Goal: Ask a question: Ask a question

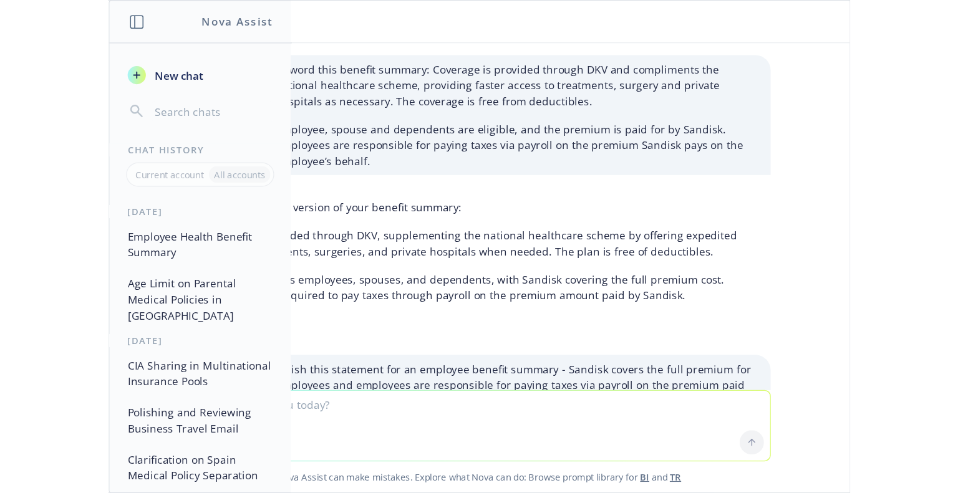
scroll to position [243, 0]
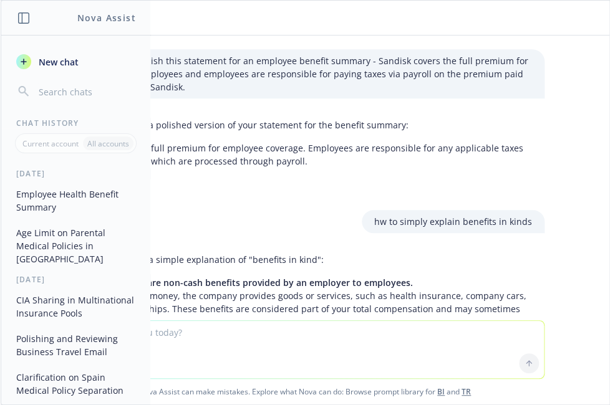
click at [183, 341] on textarea at bounding box center [305, 349] width 478 height 57
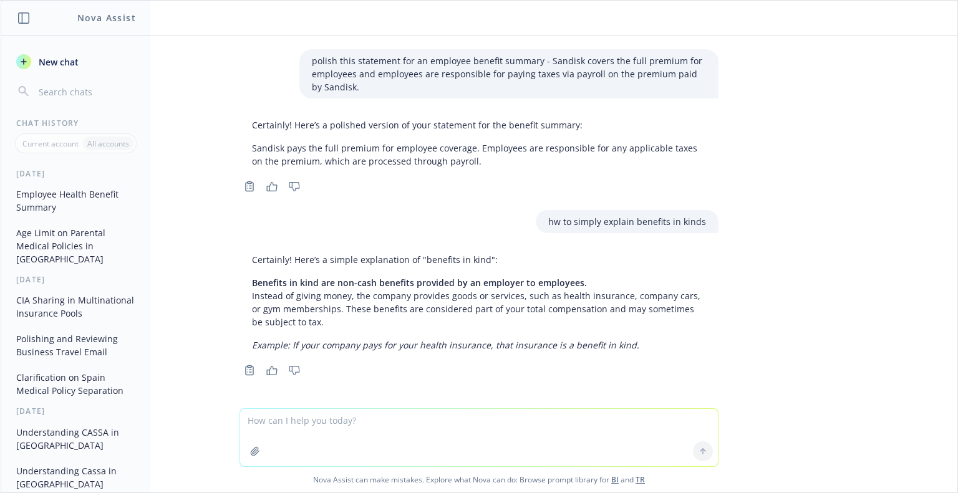
click at [257, 405] on textarea at bounding box center [479, 437] width 478 height 57
type textarea "sweden occupational pension"
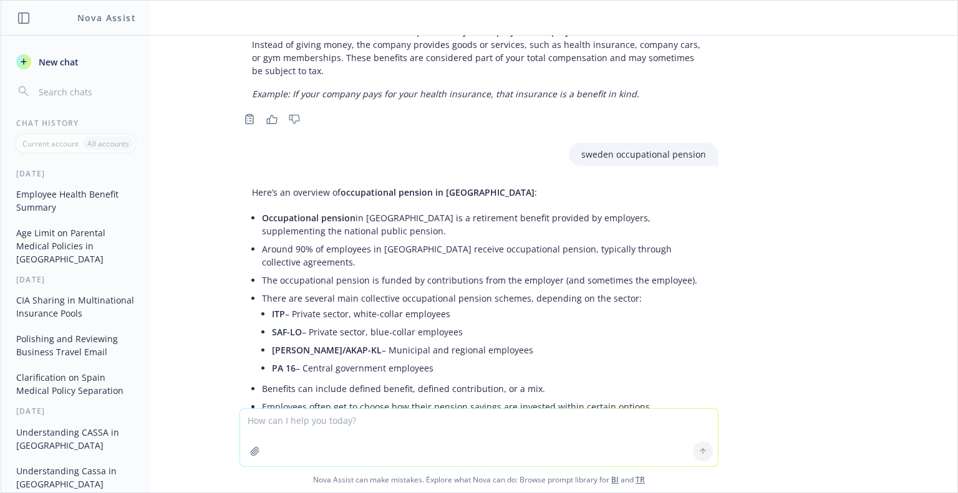
scroll to position [504, 0]
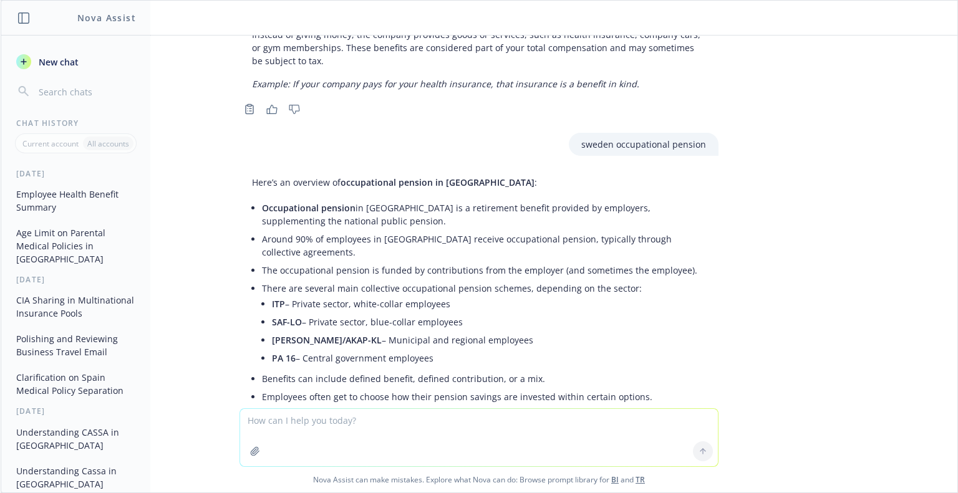
click at [451, 405] on textarea at bounding box center [479, 437] width 478 height 57
paste textarea "Current State: • WDC’s pension plan has a pension age of [DEMOGRAPHIC_DATA]. Hi…"
type textarea "does this executive summary for a client's leader make sense? Current State: • …"
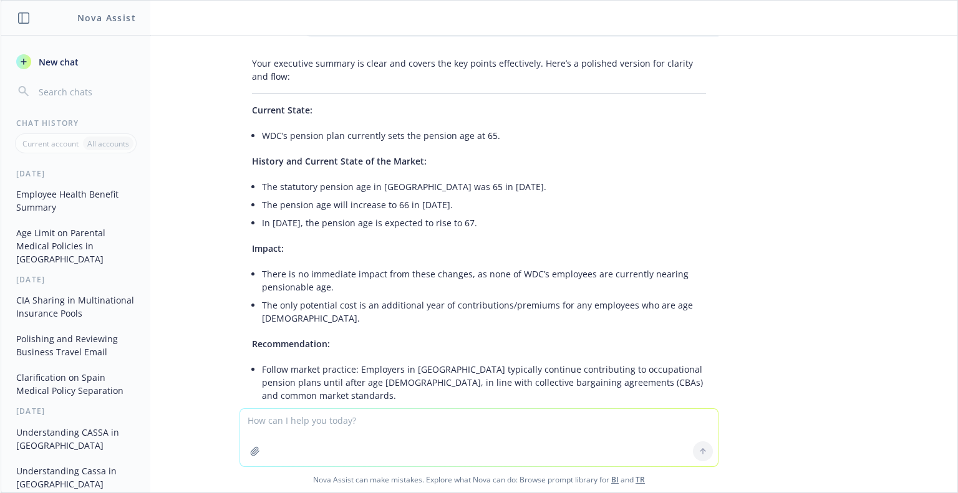
scroll to position [1412, 0]
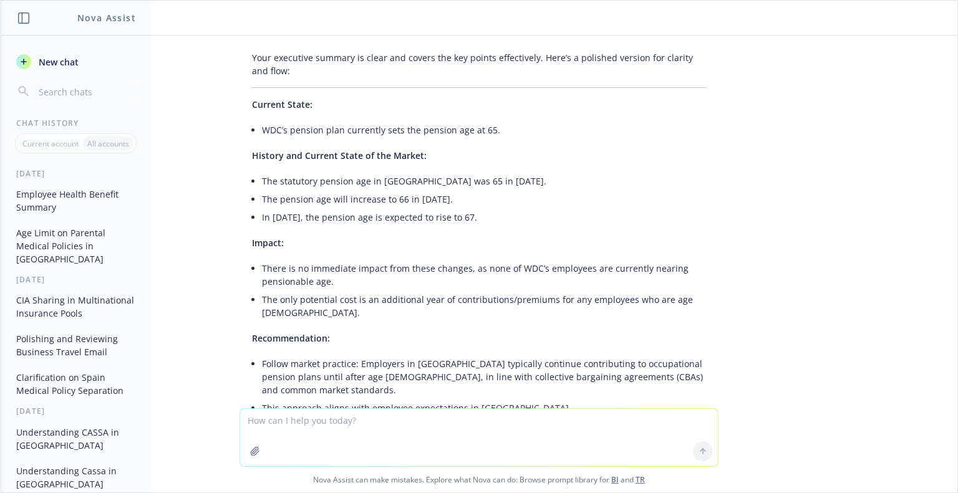
drag, startPoint x: 945, startPoint y: 316, endPoint x: 569, endPoint y: 189, distance: 397.5
click at [569, 208] on li "In [DATE], the pension age is expected to rise to 67." at bounding box center [484, 217] width 444 height 18
drag, startPoint x: 943, startPoint y: 307, endPoint x: 449, endPoint y: 312, distance: 494.4
click at [449, 312] on div "Your executive summary is clear and covers the key points effectively. Here’s a…" at bounding box center [478, 316] width 479 height 541
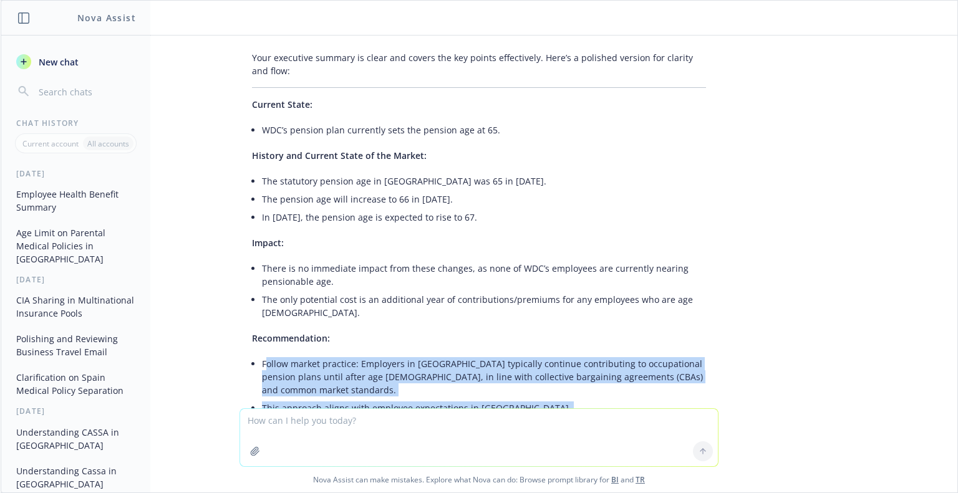
drag, startPoint x: 256, startPoint y: 325, endPoint x: 378, endPoint y: 396, distance: 140.5
click at [378, 396] on ul "Follow market practice: Employers in [GEOGRAPHIC_DATA] typically continue contr…" at bounding box center [484, 408] width 444 height 107
click at [277, 355] on li "Follow market practice: Employers in [GEOGRAPHIC_DATA] typically continue contr…" at bounding box center [484, 377] width 444 height 44
drag, startPoint x: 254, startPoint y: 325, endPoint x: 379, endPoint y: 393, distance: 142.0
click at [379, 393] on ul "Follow market practice: Employers in [GEOGRAPHIC_DATA] typically continue contr…" at bounding box center [484, 408] width 444 height 107
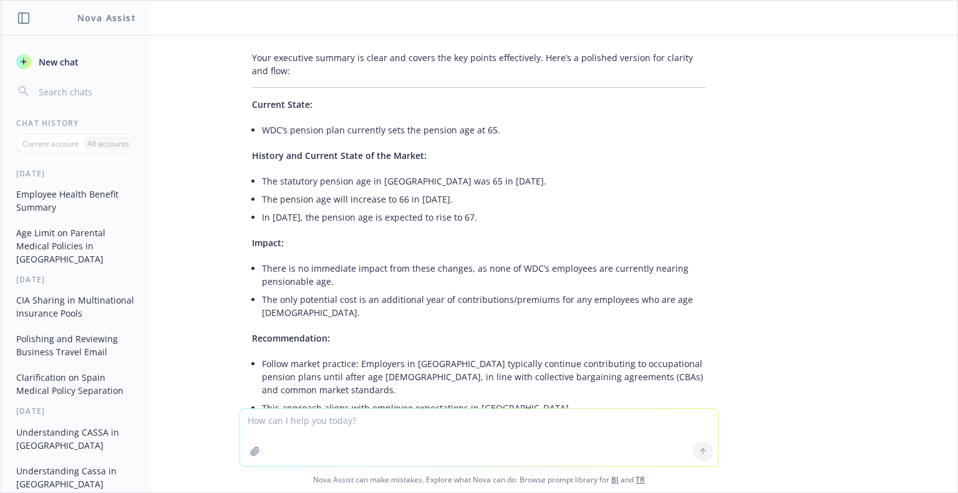
click at [379, 405] on li "Now that a broker is in place (where there was not previously), we will impleme…" at bounding box center [484, 439] width 444 height 44
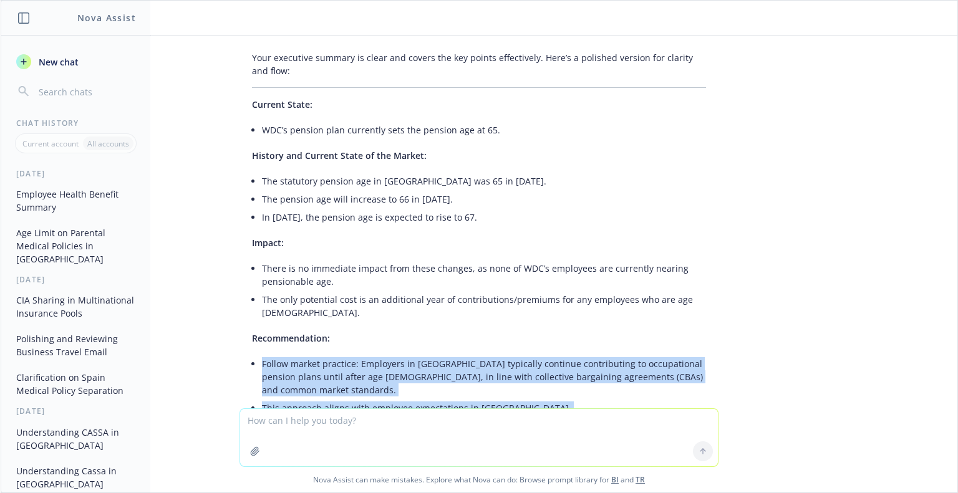
drag, startPoint x: 378, startPoint y: 398, endPoint x: 249, endPoint y: 327, distance: 146.8
click at [249, 327] on div "Your executive summary is clear and covers the key points effectively. Here’s a…" at bounding box center [478, 316] width 479 height 541
copy ul "Follow market practice: Employers in [GEOGRAPHIC_DATA] typically continue contr…"
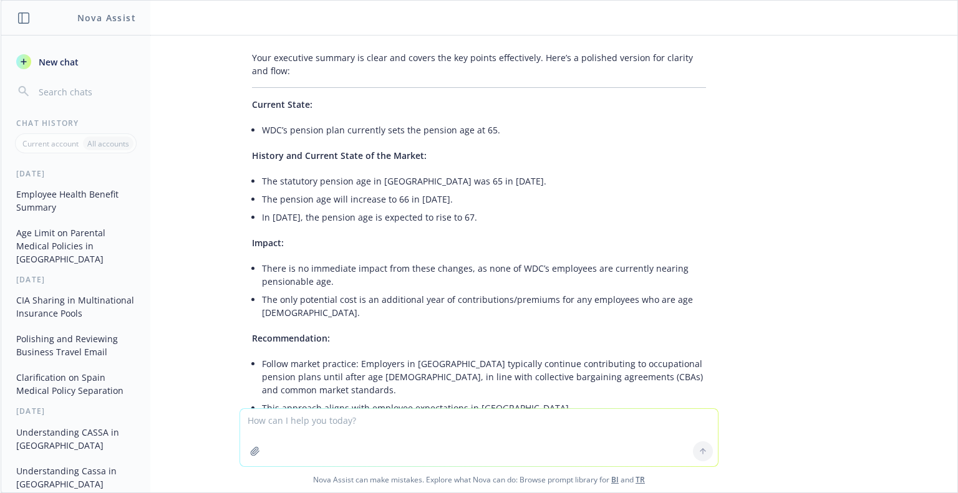
click at [304, 405] on textarea at bounding box center [479, 437] width 478 height 57
type textarea "what is the pension age in [GEOGRAPHIC_DATA] for occupational pension"
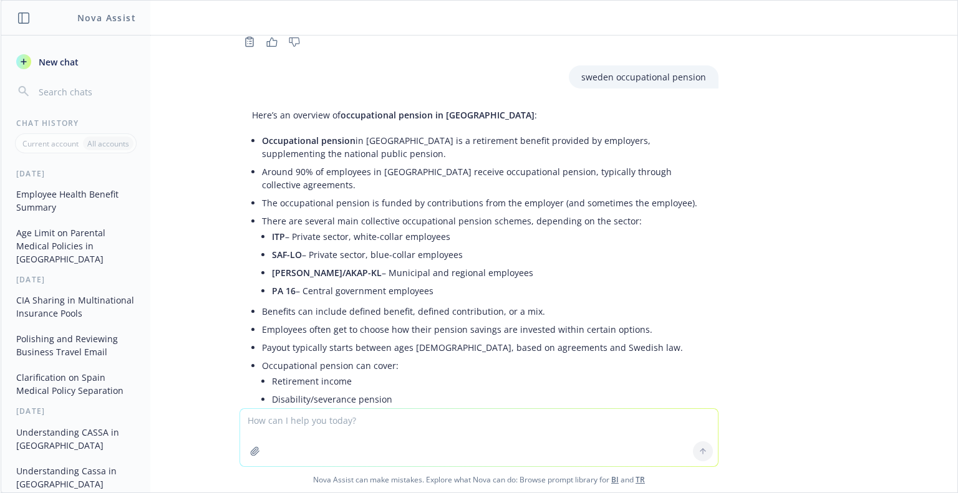
scroll to position [2023, 0]
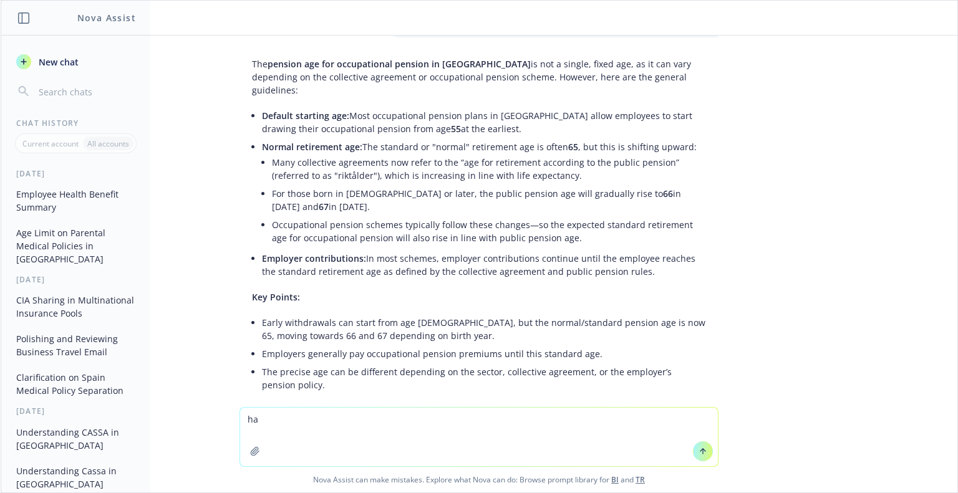
type textarea "h"
type textarea "what is the pension age on the national pension scheme in [GEOGRAPHIC_DATA]"
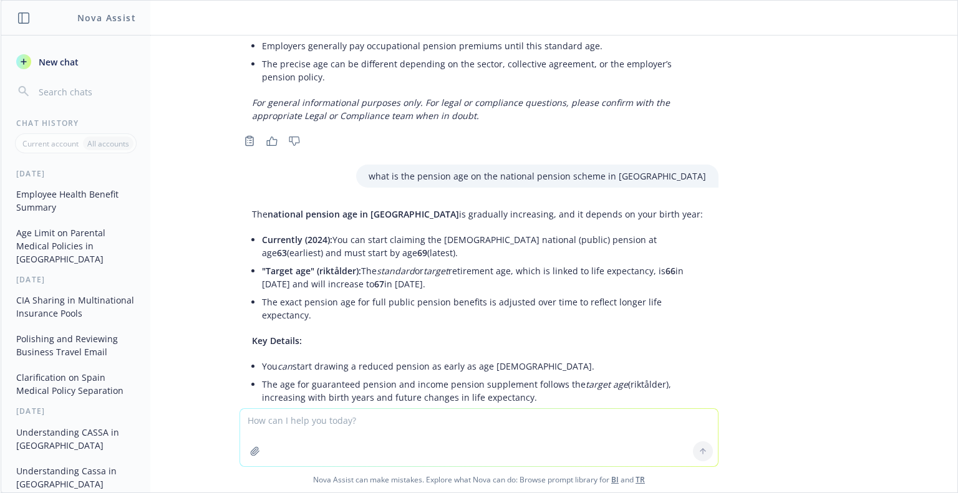
scroll to position [2322, 0]
